Goal: Navigation & Orientation: Find specific page/section

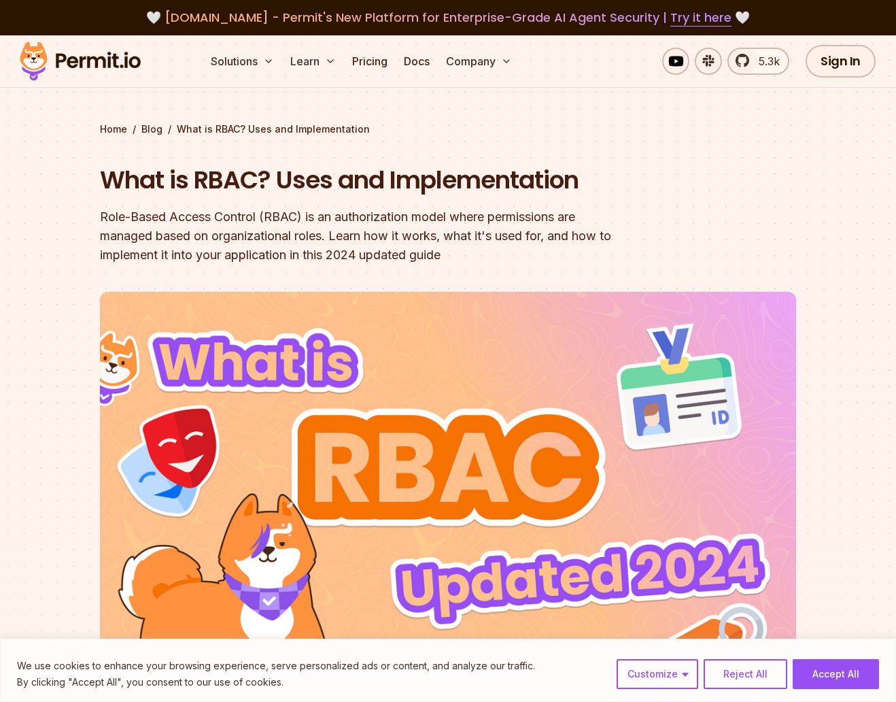
click at [117, 65] on img at bounding box center [80, 61] width 133 height 46
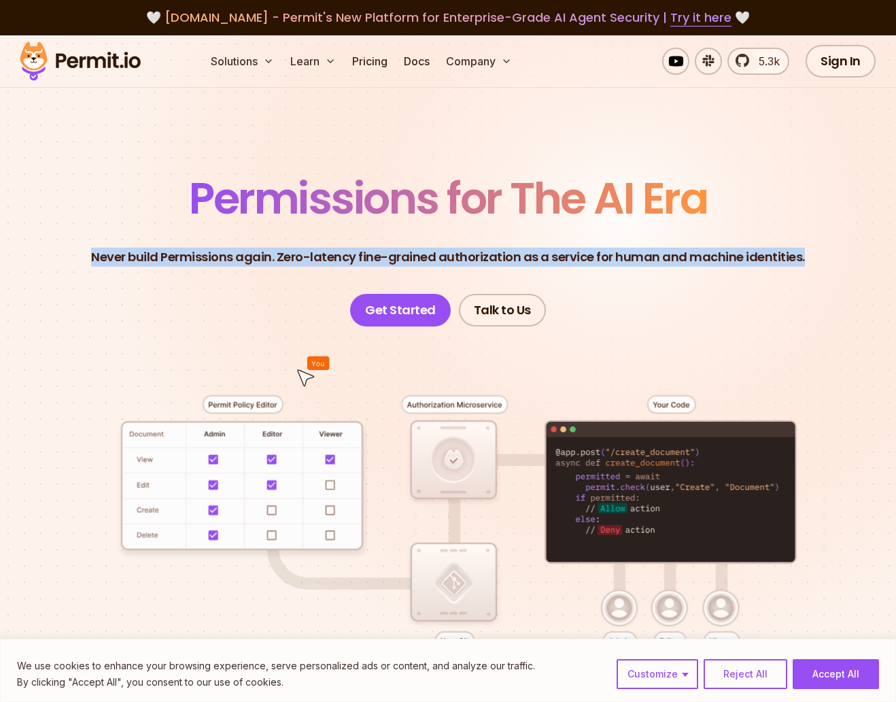
drag, startPoint x: 251, startPoint y: 245, endPoint x: 513, endPoint y: 280, distance: 264.3
click at [513, 280] on header "Permissions for The AI Era Never build Permissions again. Zero-latency fine-gra…" at bounding box center [448, 252] width 831 height 150
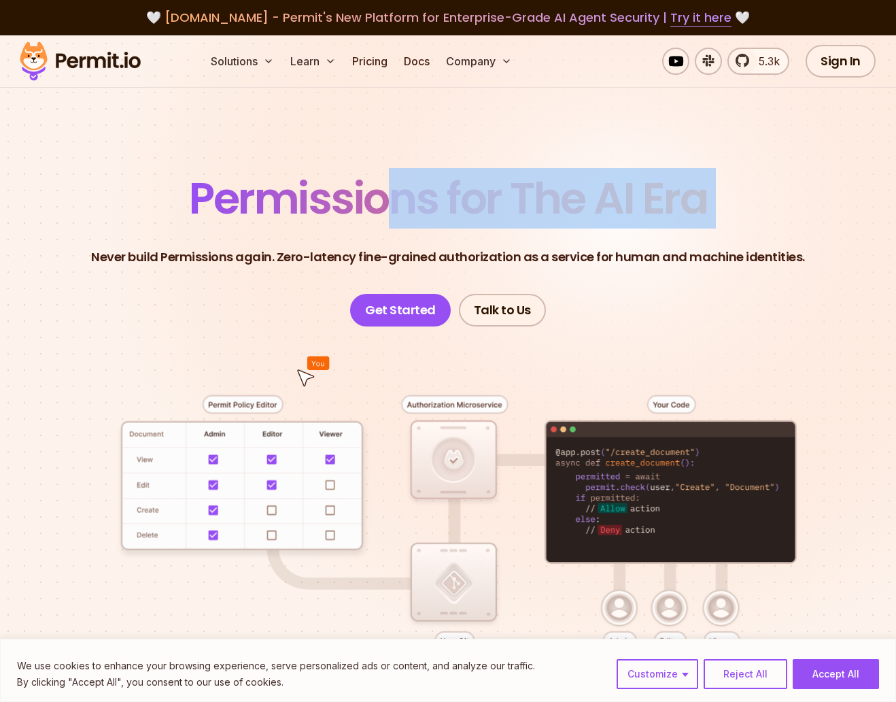
drag, startPoint x: 516, startPoint y: 238, endPoint x: 533, endPoint y: 243, distance: 17.7
click at [533, 243] on header "Permissions for The AI Era Never build Permissions again. Zero-latency fine-gra…" at bounding box center [448, 252] width 831 height 150
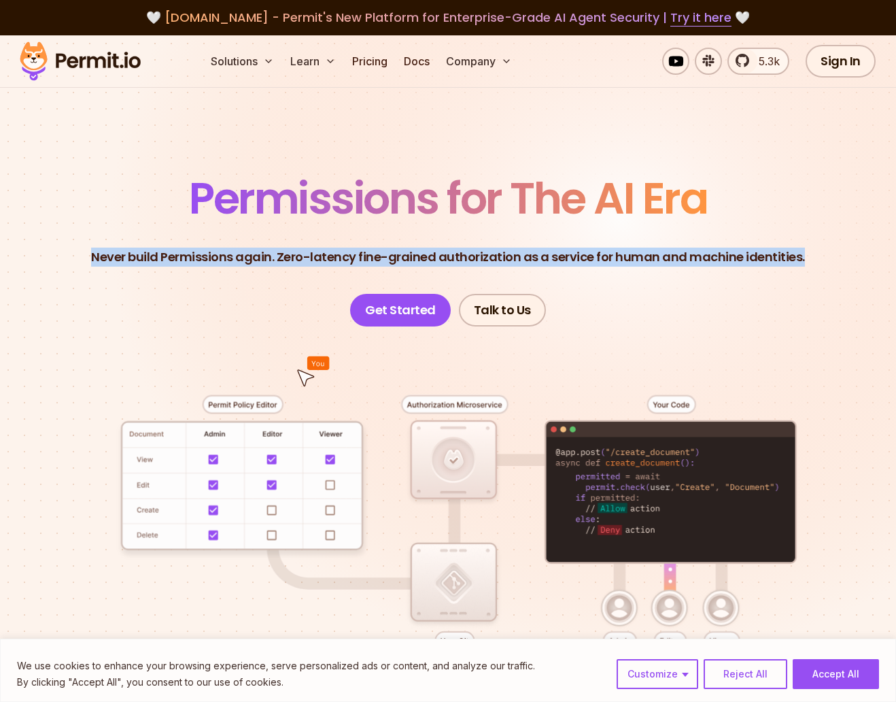
drag, startPoint x: 509, startPoint y: 233, endPoint x: 499, endPoint y: 228, distance: 10.6
click at [501, 228] on header "Permissions for The AI Era Never build Permissions again. Zero-latency fine-gra…" at bounding box center [448, 252] width 831 height 150
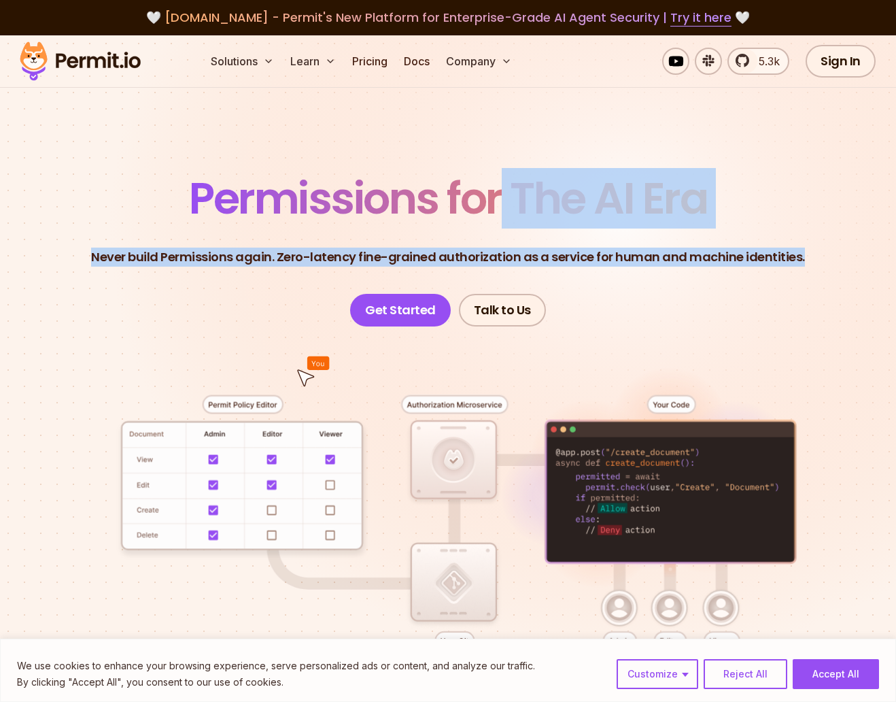
click at [499, 228] on span "Permissions for The AI Era" at bounding box center [448, 198] width 518 height 61
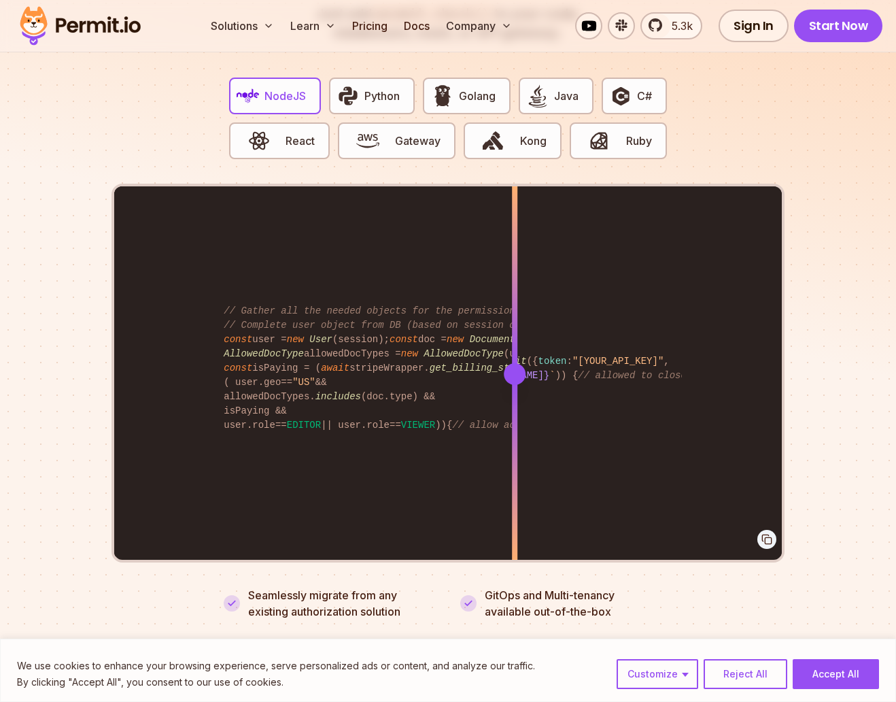
scroll to position [2612, 0]
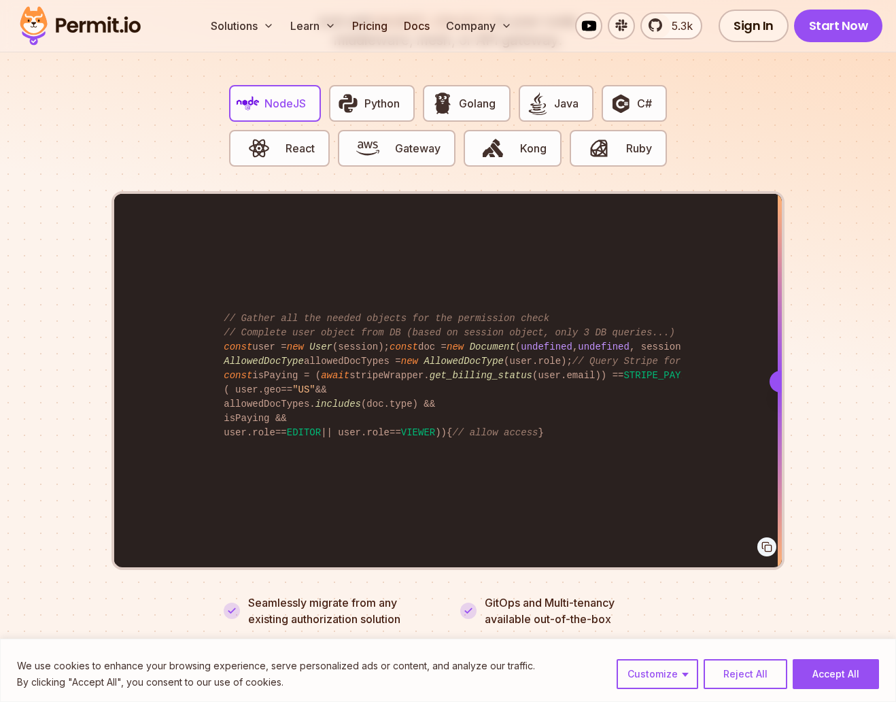
drag, startPoint x: 519, startPoint y: 370, endPoint x: 822, endPoint y: 371, distance: 302.7
click at [781, 371] on div at bounding box center [781, 382] width 22 height 22
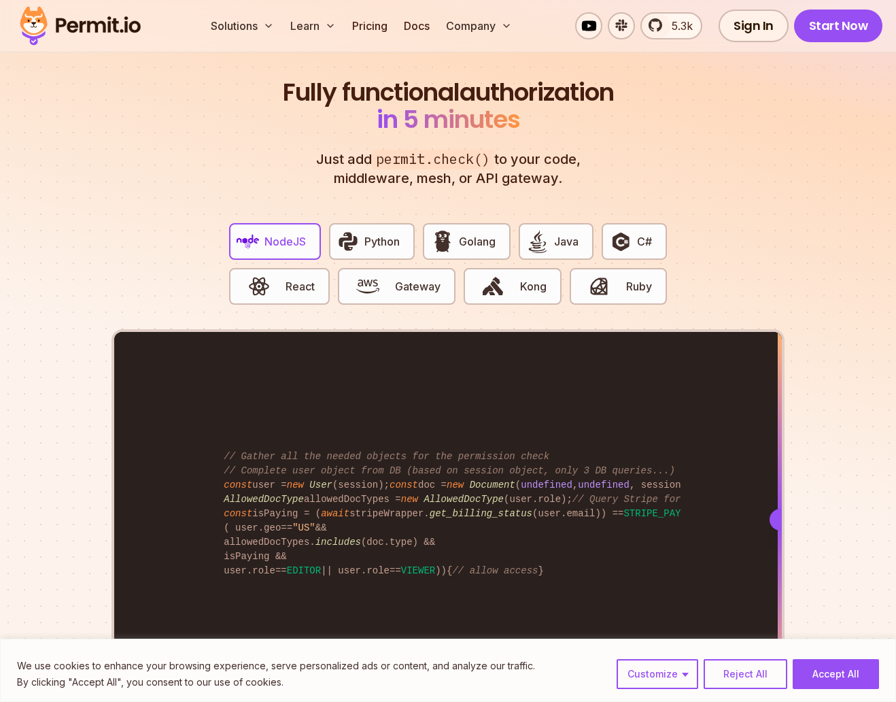
scroll to position [2473, 0]
click at [613, 277] on span "button" at bounding box center [600, 286] width 46 height 23
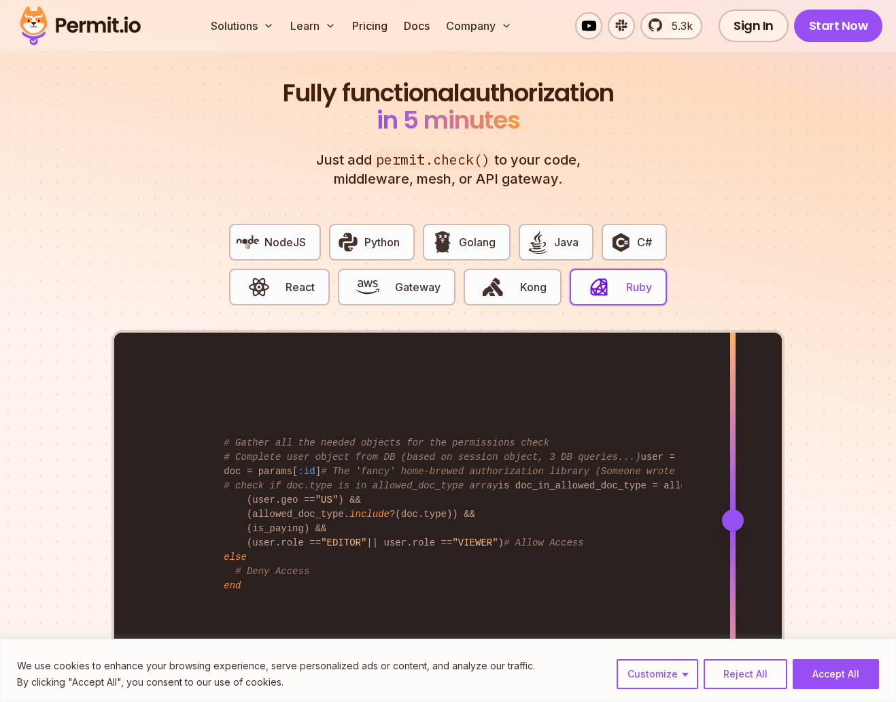
drag, startPoint x: 515, startPoint y: 503, endPoint x: 733, endPoint y: 481, distance: 219.4
click at [733, 481] on div at bounding box center [733, 520] width 5 height 375
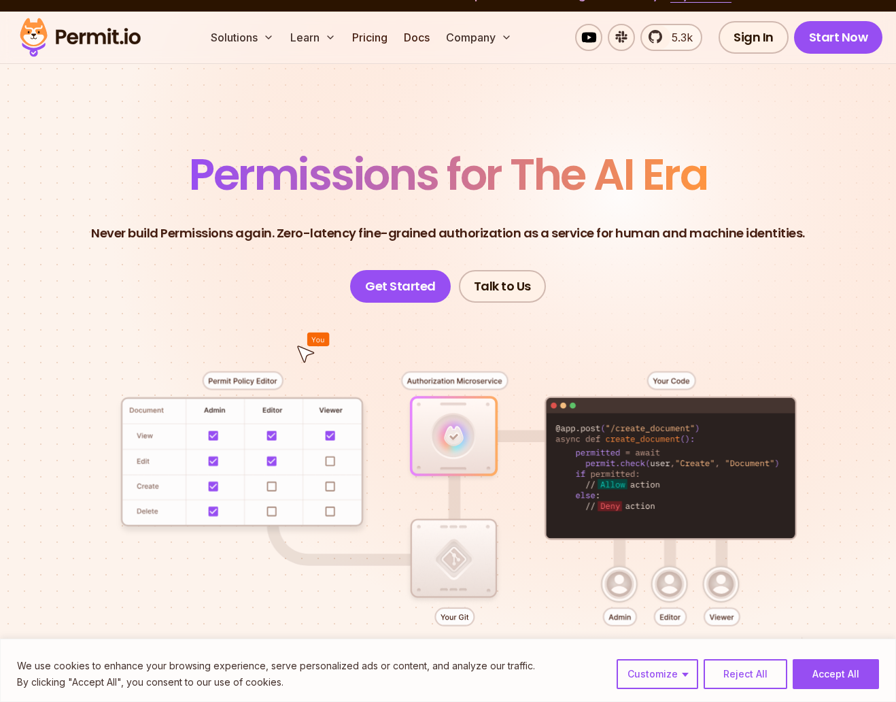
scroll to position [0, 0]
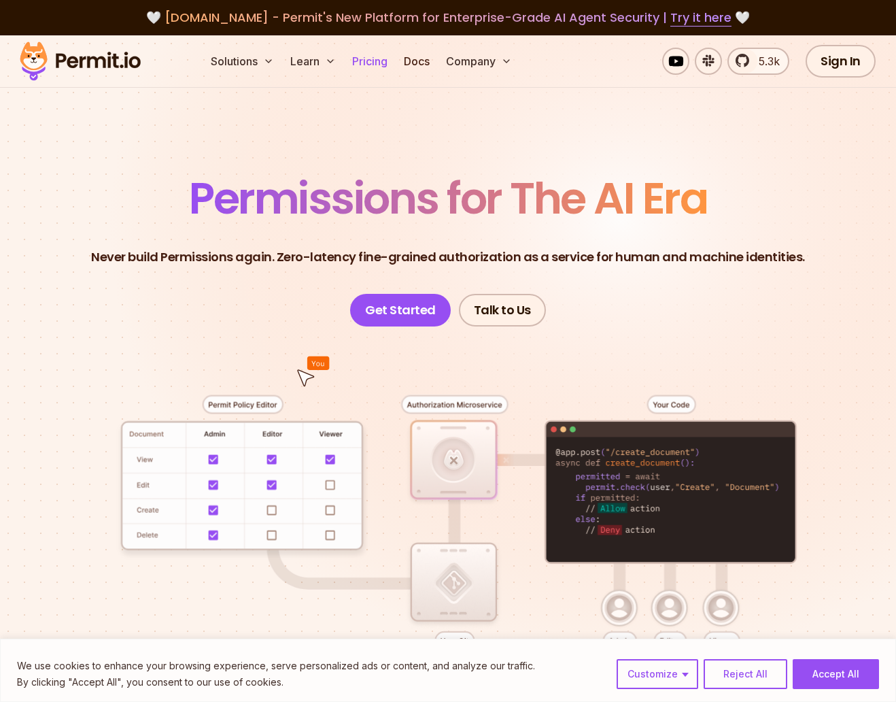
click at [356, 61] on link "Pricing" at bounding box center [370, 61] width 46 height 27
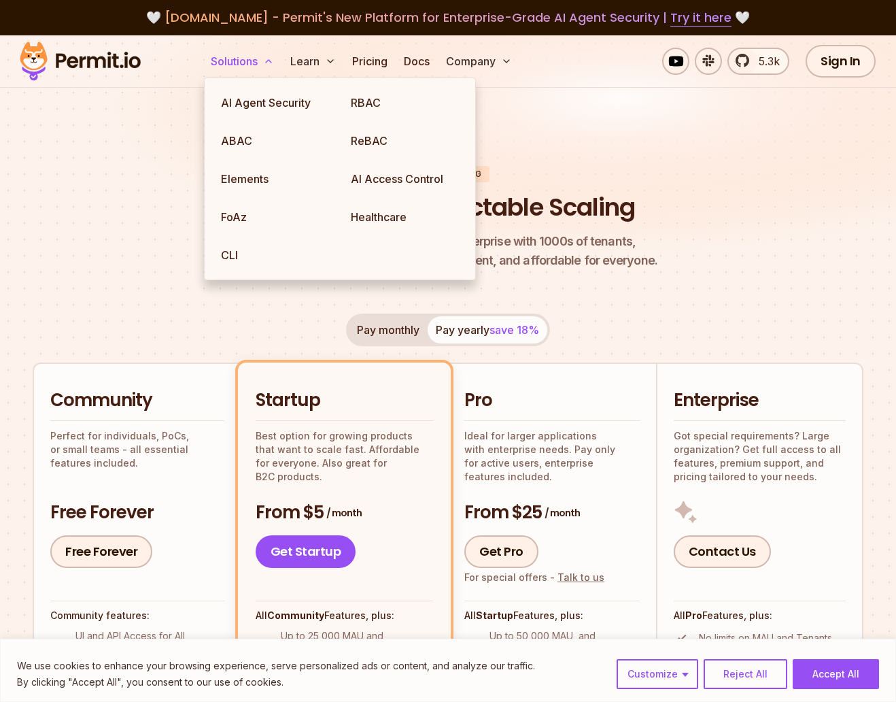
click at [233, 50] on button "Solutions" at bounding box center [242, 61] width 74 height 27
click at [101, 50] on img at bounding box center [80, 61] width 133 height 46
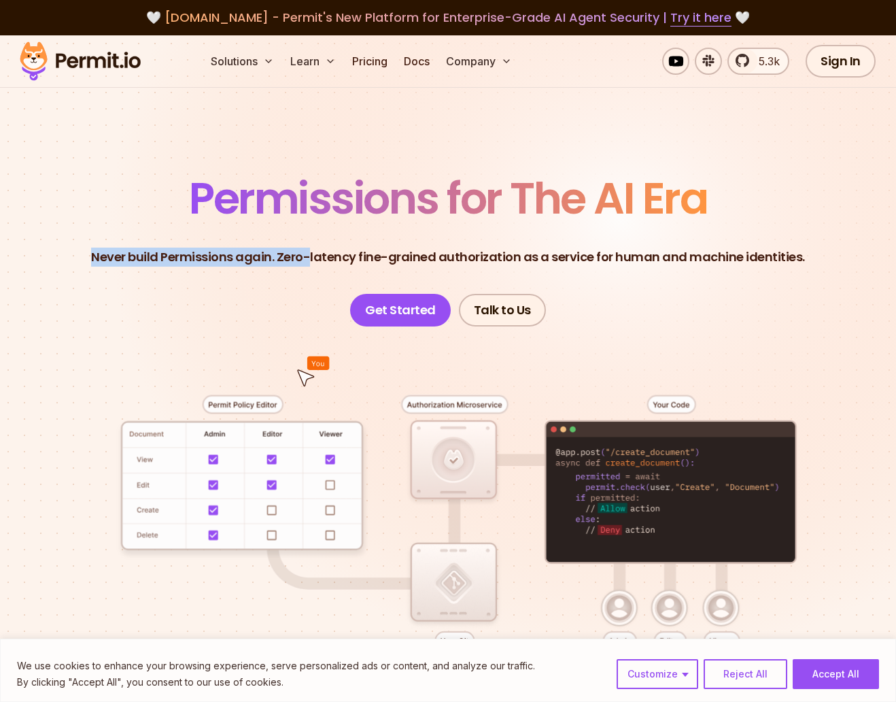
drag, startPoint x: 294, startPoint y: 250, endPoint x: 193, endPoint y: 239, distance: 101.2
click at [194, 240] on header "Permissions for The AI Era Never build Permissions again. Zero-latency fine-gra…" at bounding box center [448, 252] width 831 height 150
click at [192, 234] on header "Permissions for The AI Era Never build Permissions again. Zero-latency fine-gra…" at bounding box center [448, 252] width 831 height 150
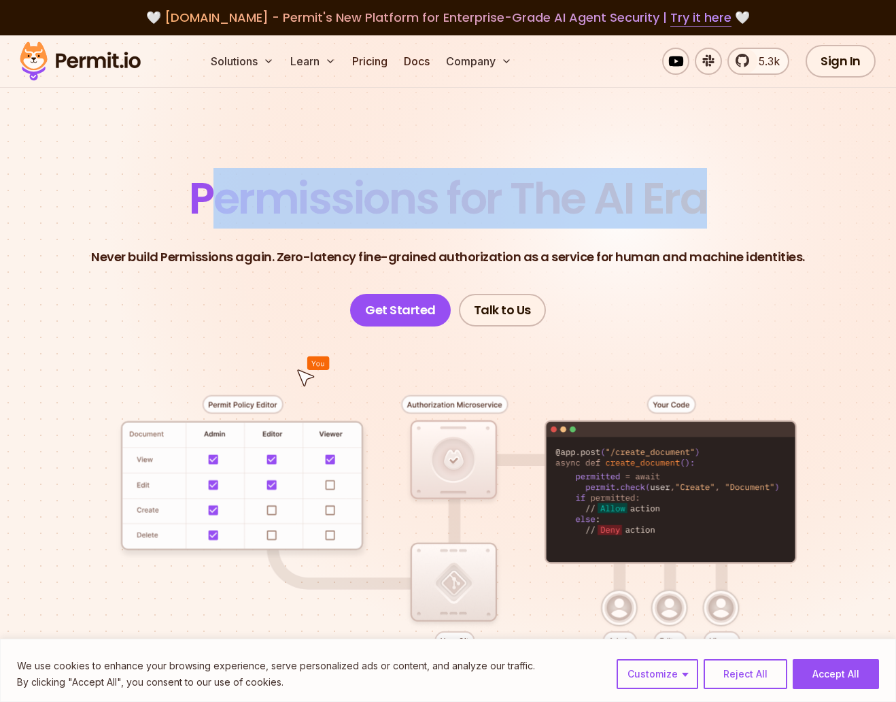
drag, startPoint x: 228, startPoint y: 199, endPoint x: 527, endPoint y: 239, distance: 302.0
click at [492, 236] on header "Permissions for The AI Era Never build Permissions again. Zero-latency fine-gra…" at bounding box center [448, 252] width 831 height 150
click at [542, 242] on header "Permissions for The AI Era Never build Permissions again. Zero-latency fine-gra…" at bounding box center [448, 252] width 831 height 150
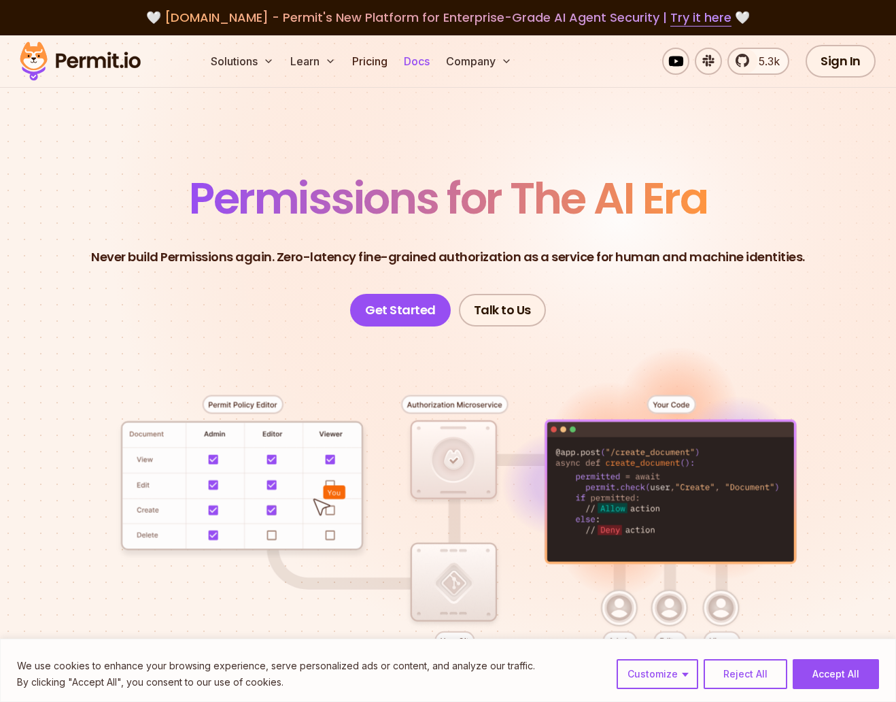
click at [421, 64] on link "Docs" at bounding box center [417, 61] width 37 height 27
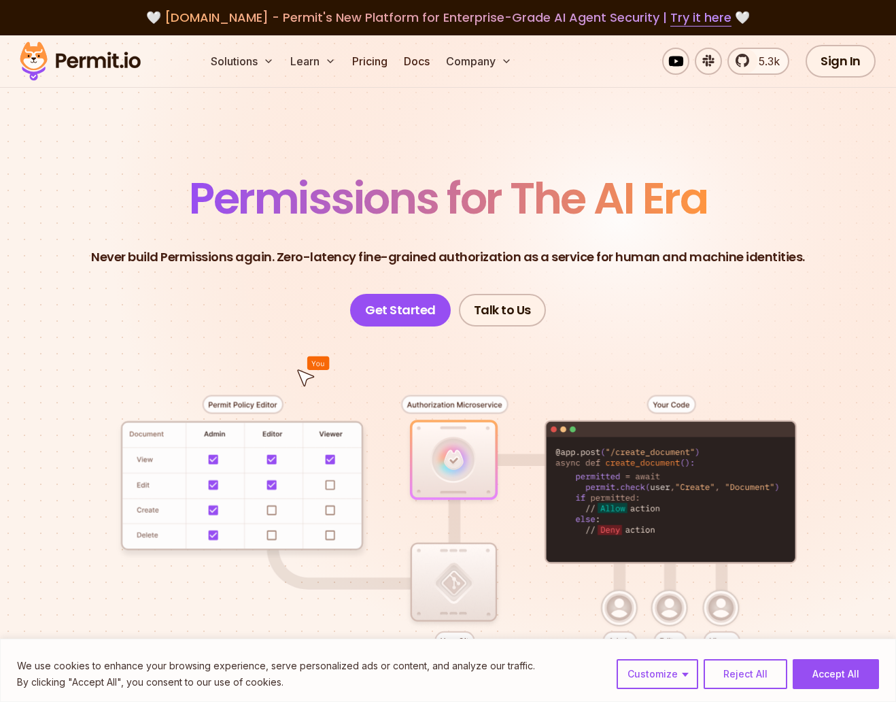
click at [73, 59] on img at bounding box center [80, 61] width 133 height 46
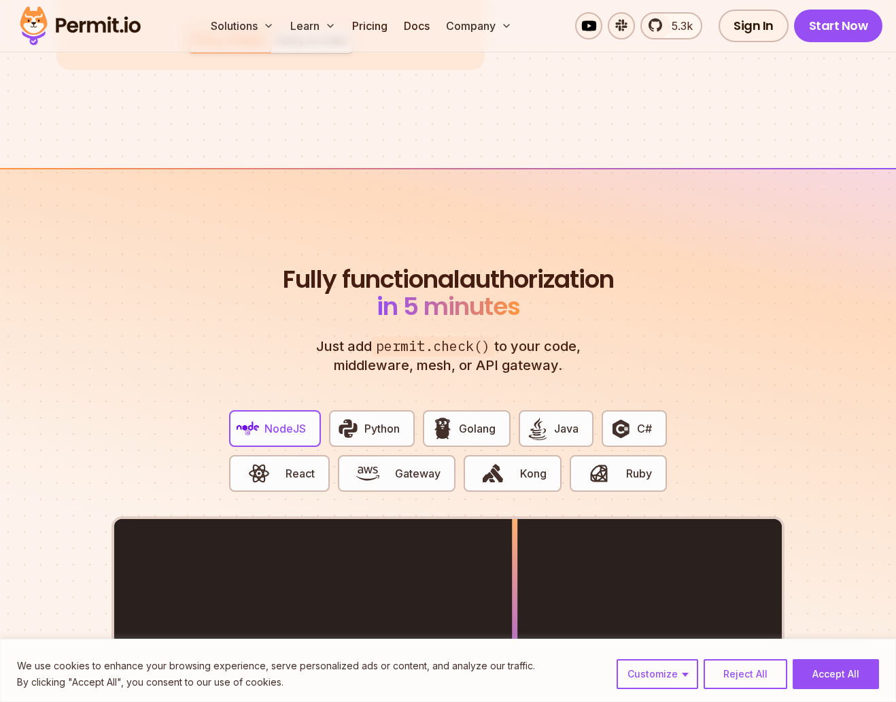
scroll to position [2635, 0]
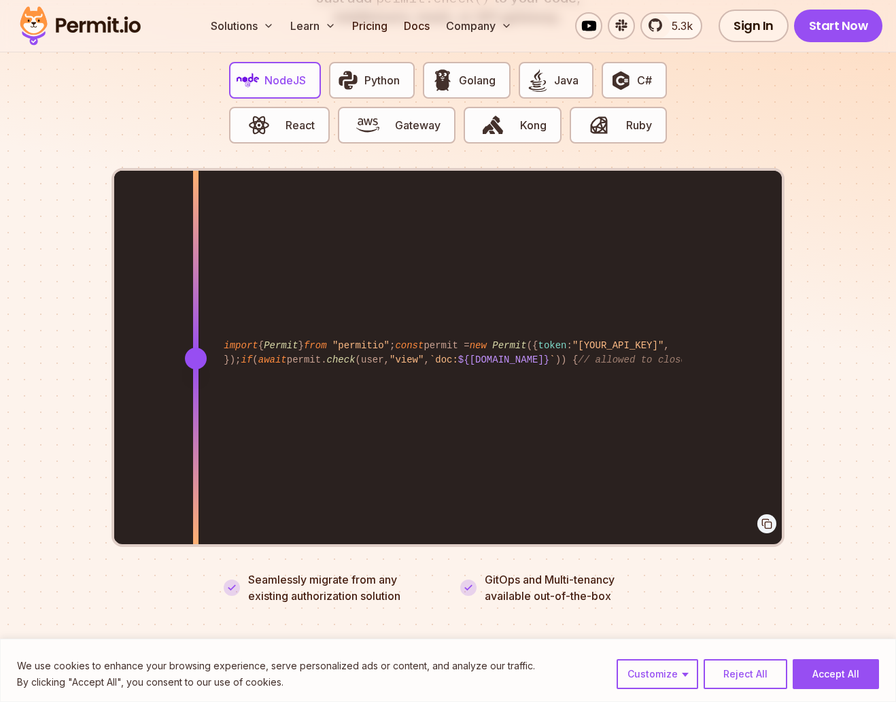
drag, startPoint x: 515, startPoint y: 346, endPoint x: 129, endPoint y: 336, distance: 386.5
click at [185, 348] on div at bounding box center [196, 359] width 22 height 22
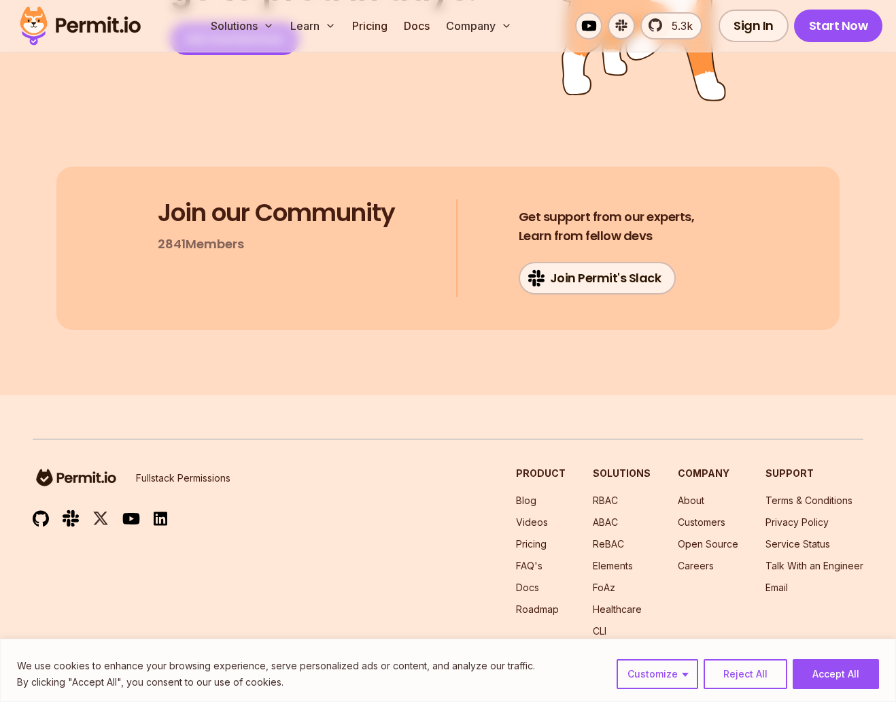
scroll to position [7135, 0]
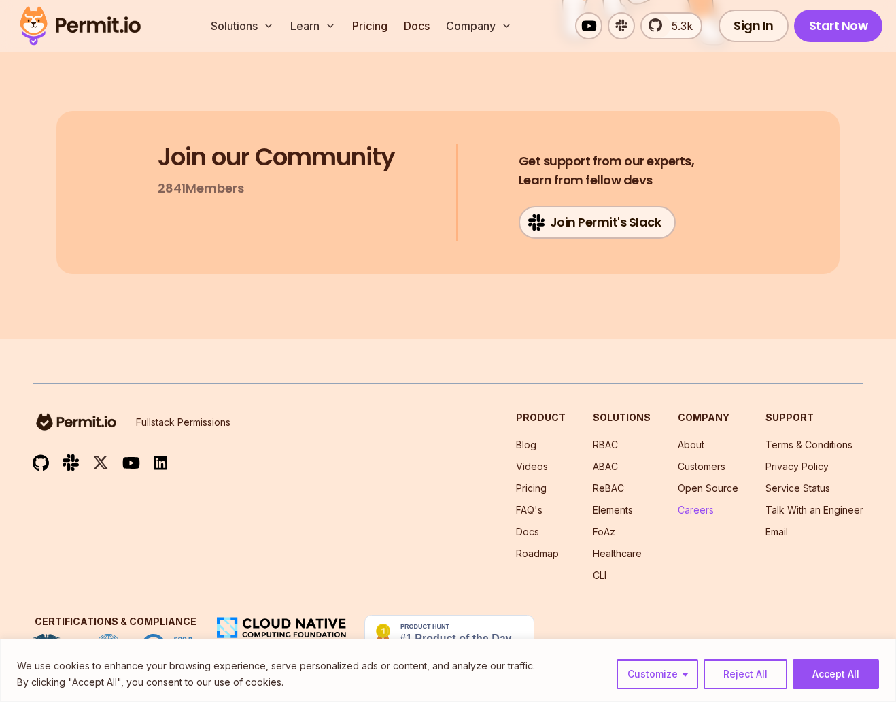
click at [699, 512] on link "Careers" at bounding box center [696, 510] width 36 height 12
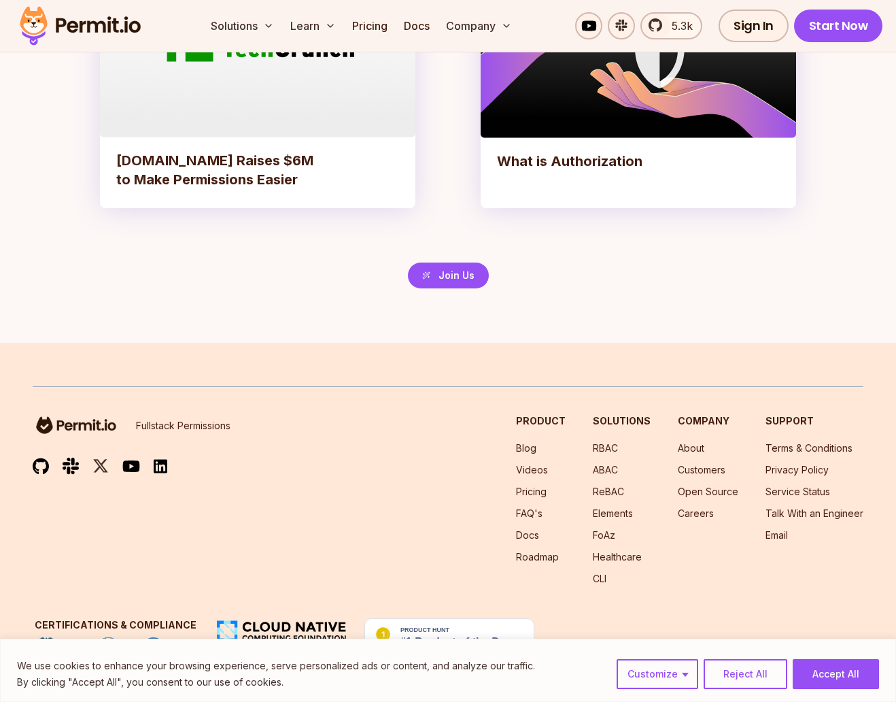
scroll to position [3098, 0]
